Goal: Transaction & Acquisition: Purchase product/service

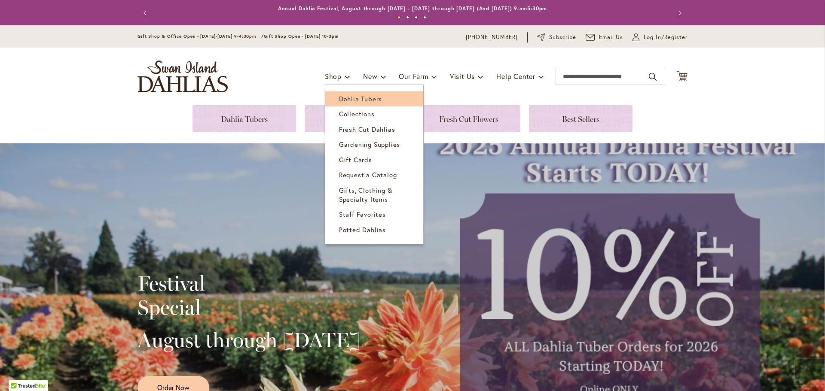
click at [342, 100] on span "Dahlia Tubers" at bounding box center [360, 99] width 43 height 9
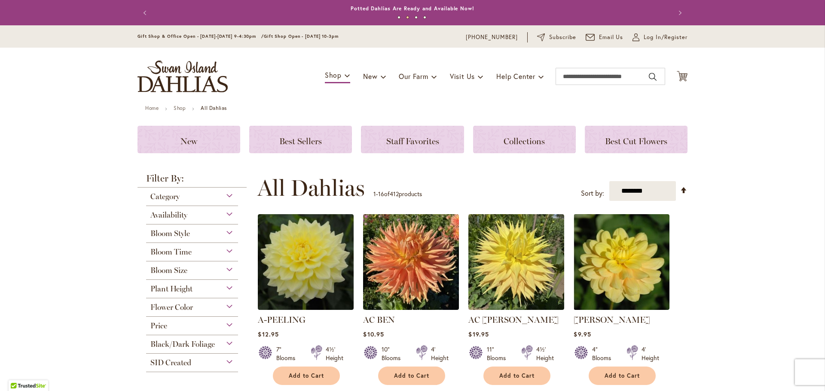
click at [226, 231] on div "Bloom Style" at bounding box center [192, 232] width 92 height 14
click at [0, 0] on li "Semi-Cactus 48 items" at bounding box center [0, 0] width 0 height 0
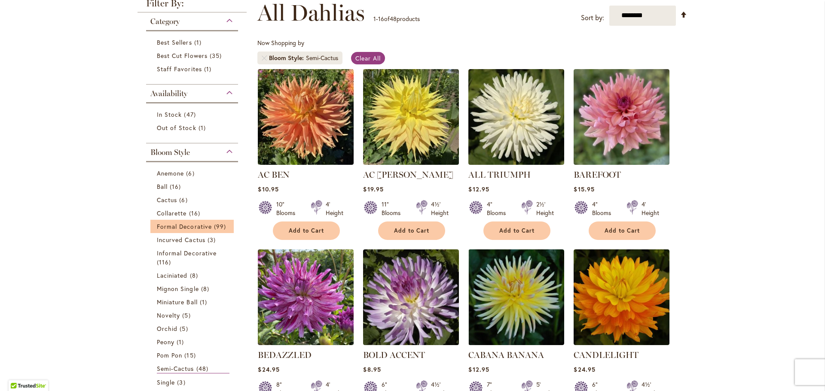
scroll to position [129, 0]
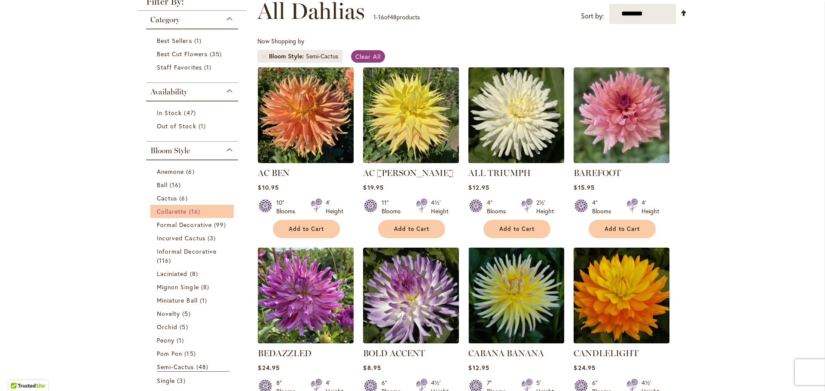
click at [163, 211] on span "Collarette" at bounding box center [172, 211] width 30 height 8
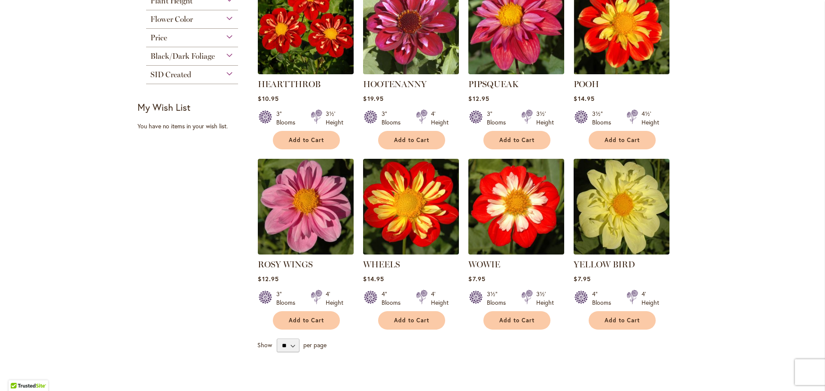
scroll to position [516, 0]
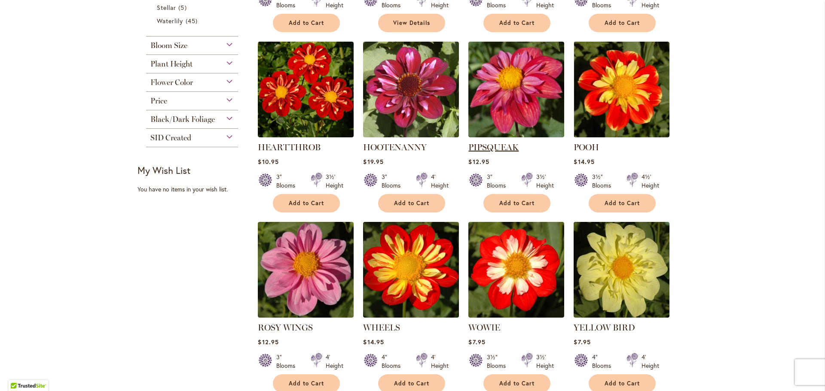
click at [497, 145] on link "PIPSQUEAK" at bounding box center [493, 147] width 50 height 10
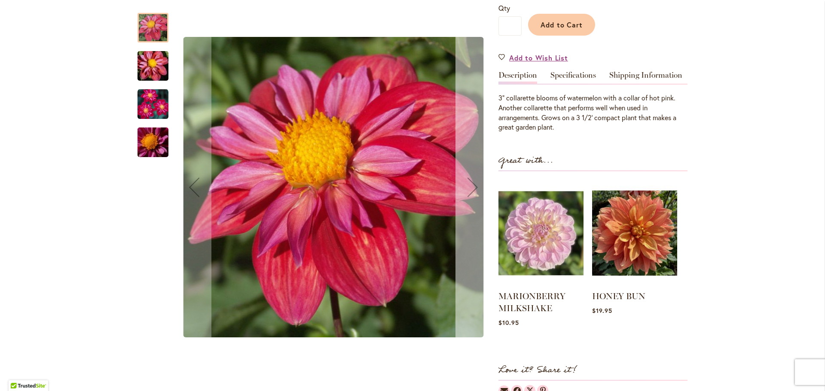
scroll to position [172, 0]
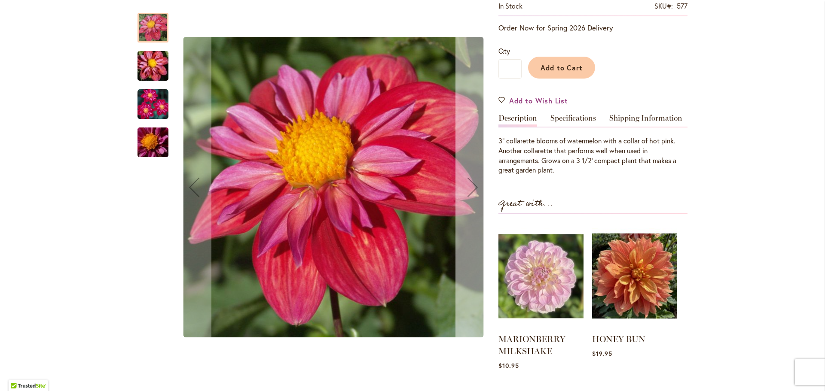
click at [472, 185] on div "Next" at bounding box center [472, 187] width 34 height 34
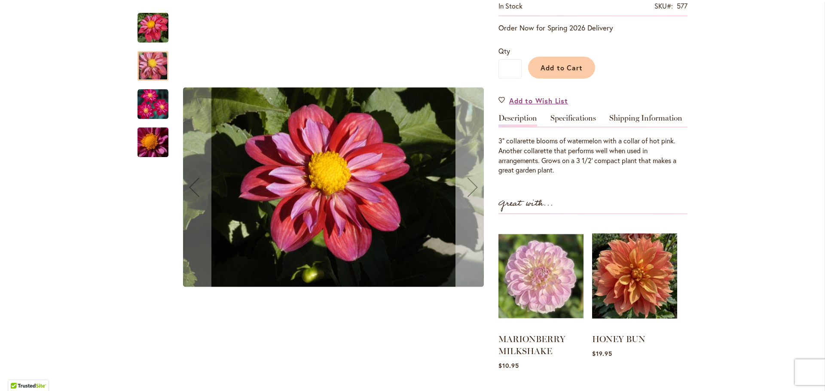
click at [472, 185] on div "Next" at bounding box center [472, 187] width 34 height 34
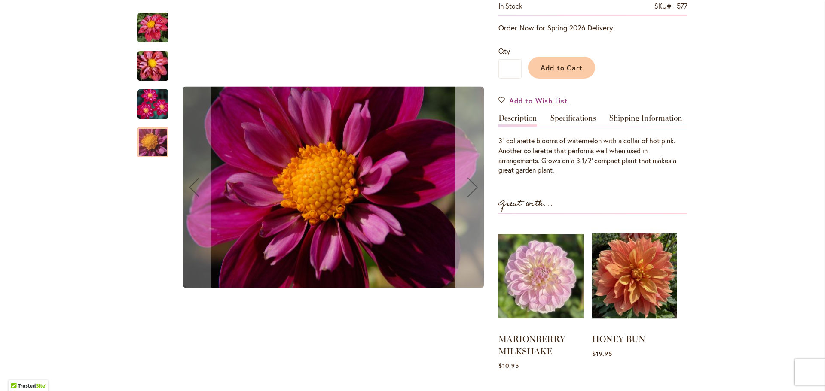
click at [472, 185] on div "Next" at bounding box center [472, 187] width 34 height 34
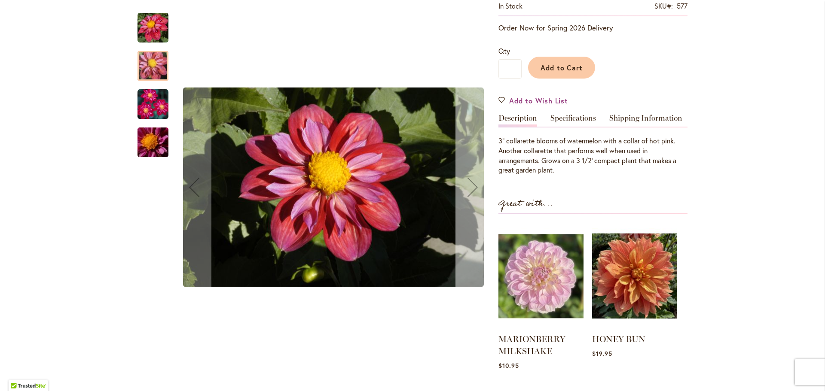
click at [472, 185] on div "Next" at bounding box center [472, 187] width 34 height 34
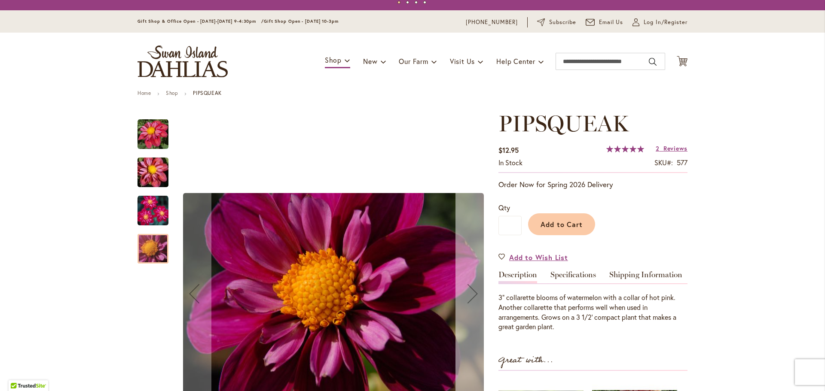
scroll to position [0, 0]
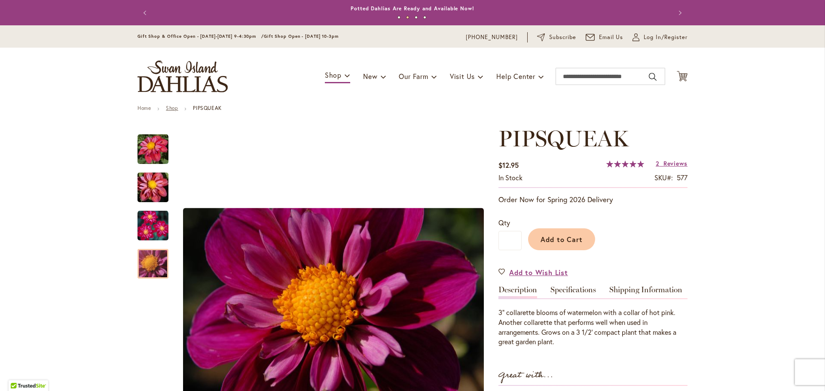
click at [171, 107] on link "Shop" at bounding box center [172, 108] width 12 height 6
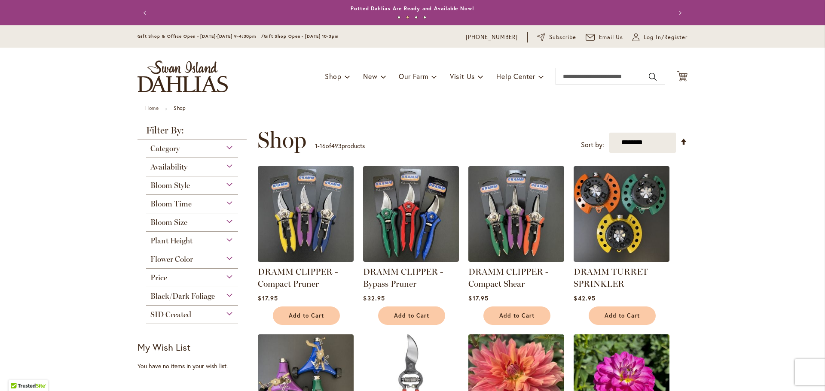
click at [225, 183] on div "Bloom Style" at bounding box center [192, 184] width 92 height 14
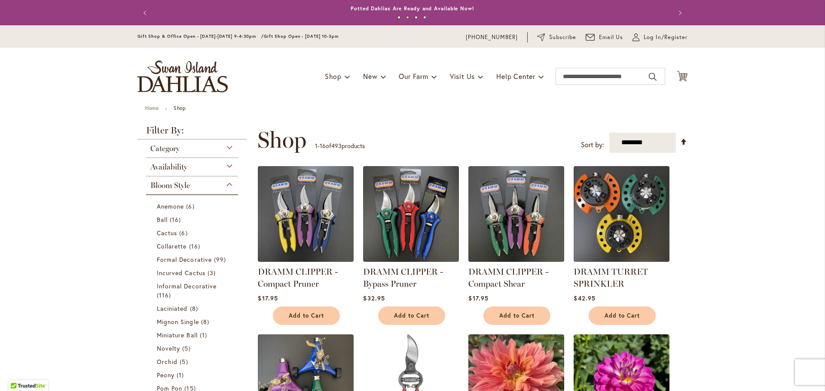
scroll to position [176, 0]
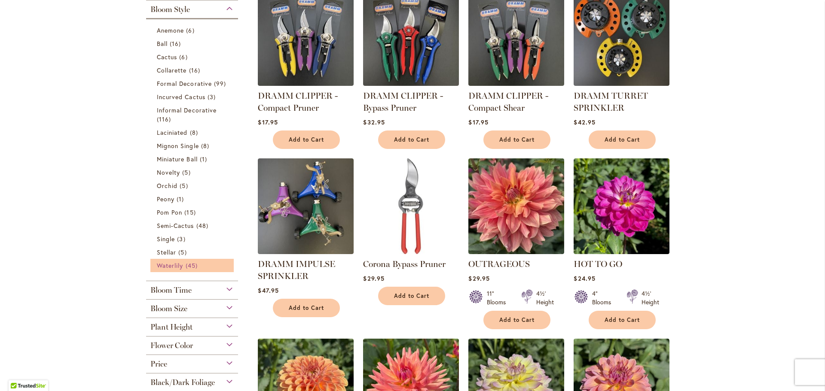
click at [167, 265] on span "Waterlily" at bounding box center [170, 266] width 26 height 8
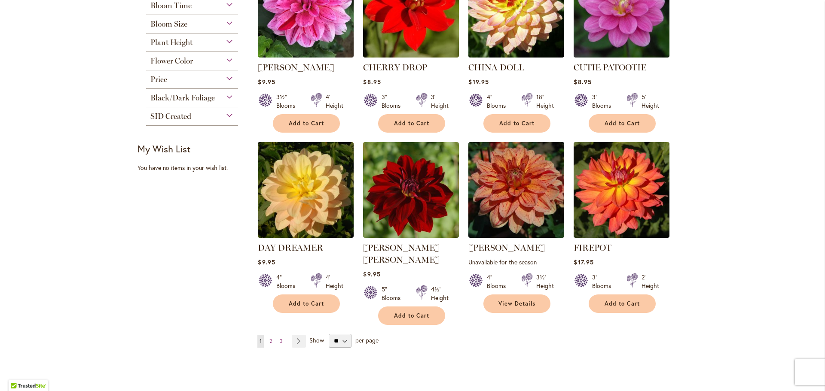
scroll to position [601, 0]
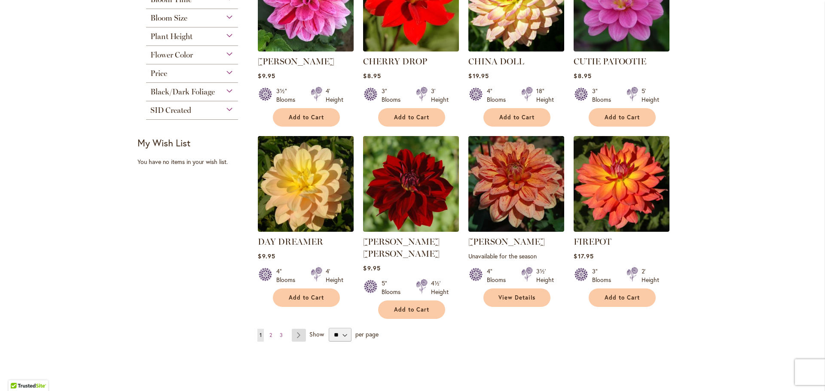
click at [293, 329] on link "Page Next" at bounding box center [299, 335] width 14 height 13
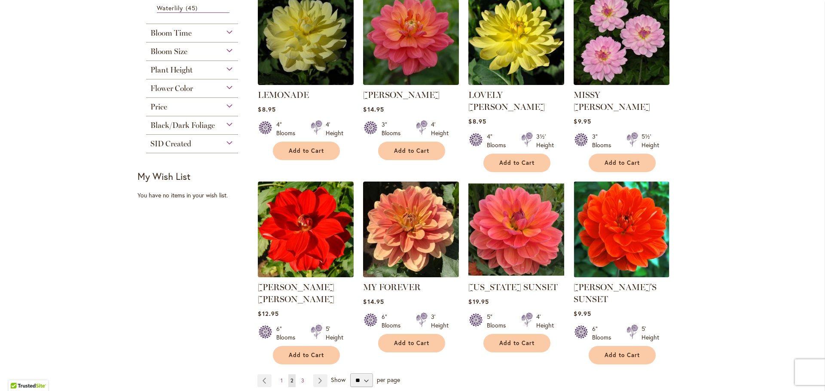
scroll to position [644, 0]
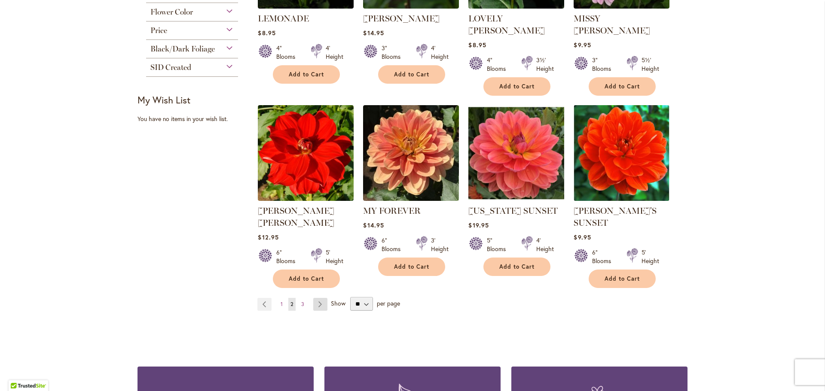
click at [316, 298] on link "Page Next" at bounding box center [320, 304] width 14 height 13
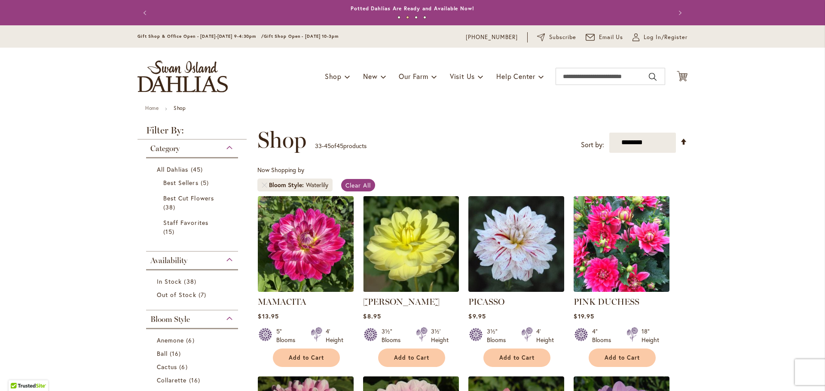
click at [415, 16] on button "3" at bounding box center [416, 17] width 3 height 3
click at [423, 16] on button "4" at bounding box center [424, 17] width 3 height 3
click at [397, 16] on button "1" at bounding box center [398, 17] width 3 height 3
click at [406, 16] on button "2" at bounding box center [407, 17] width 3 height 3
click at [154, 109] on link "Home" at bounding box center [151, 108] width 13 height 6
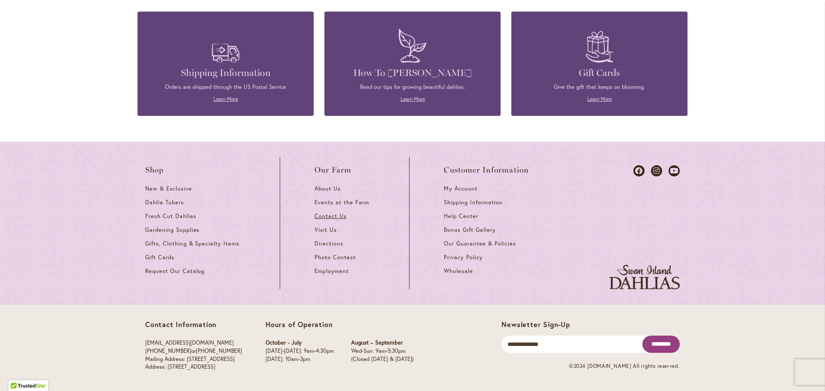
scroll to position [3798, 0]
